Goal: Task Accomplishment & Management: Use online tool/utility

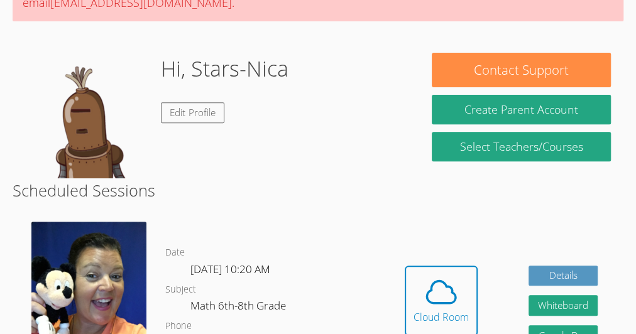
scroll to position [197, 0]
click at [415, 290] on span at bounding box center [440, 292] width 55 height 35
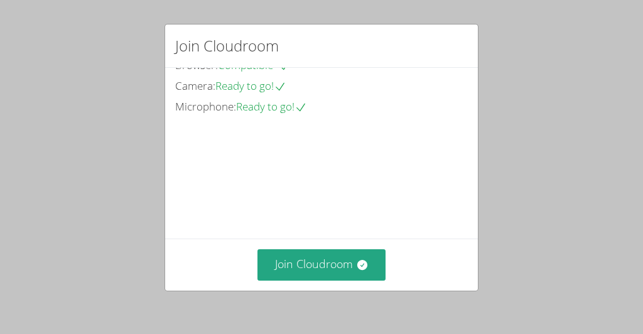
scroll to position [109, 0]
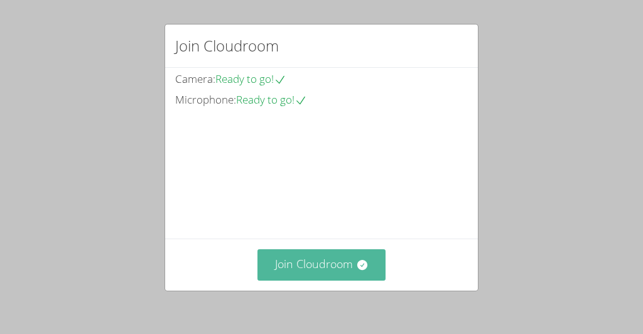
click at [340, 280] on button "Join Cloudroom" at bounding box center [322, 264] width 129 height 31
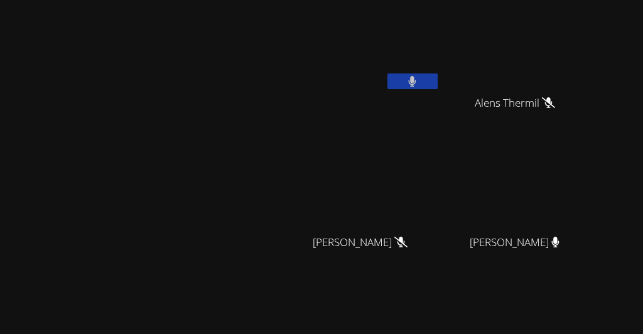
click at [438, 76] on button at bounding box center [413, 82] width 50 height 16
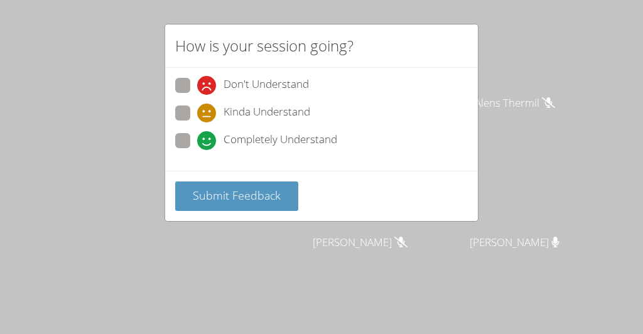
click at [199, 141] on icon at bounding box center [206, 140] width 19 height 19
click at [199, 141] on input "Completely Understand" at bounding box center [202, 138] width 11 height 11
radio input "true"
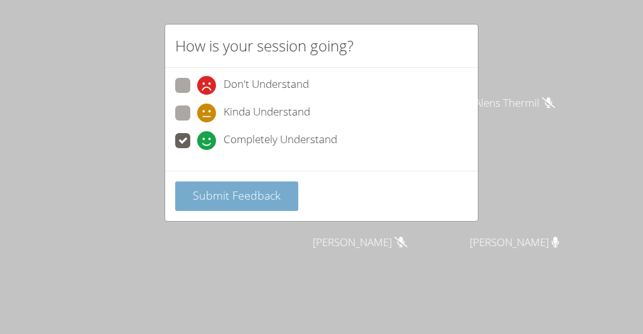
click at [193, 199] on span "Submit Feedback" at bounding box center [237, 195] width 88 height 15
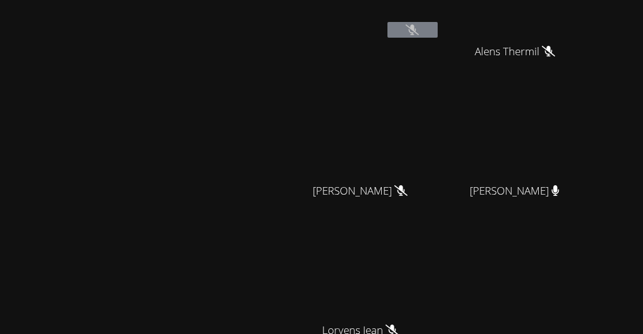
scroll to position [0, 0]
